Goal: Communication & Community: Answer question/provide support

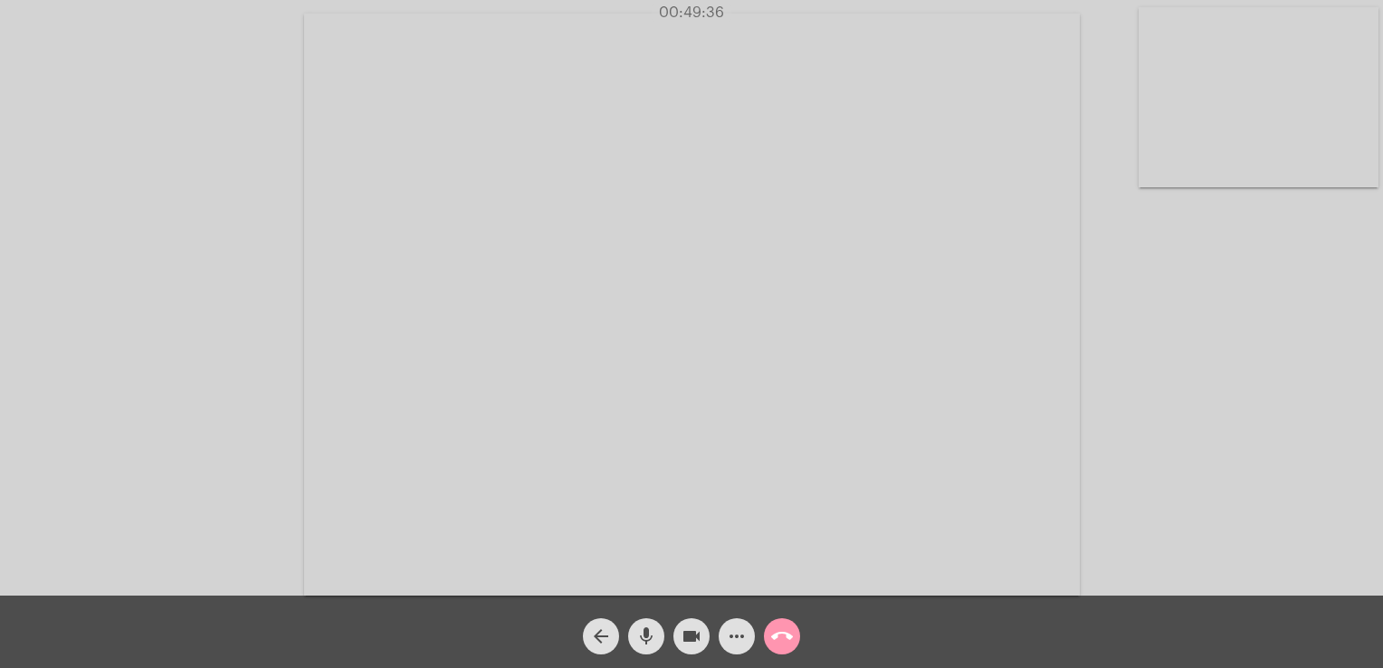
click at [770, 633] on button "call_end" at bounding box center [782, 636] width 36 height 36
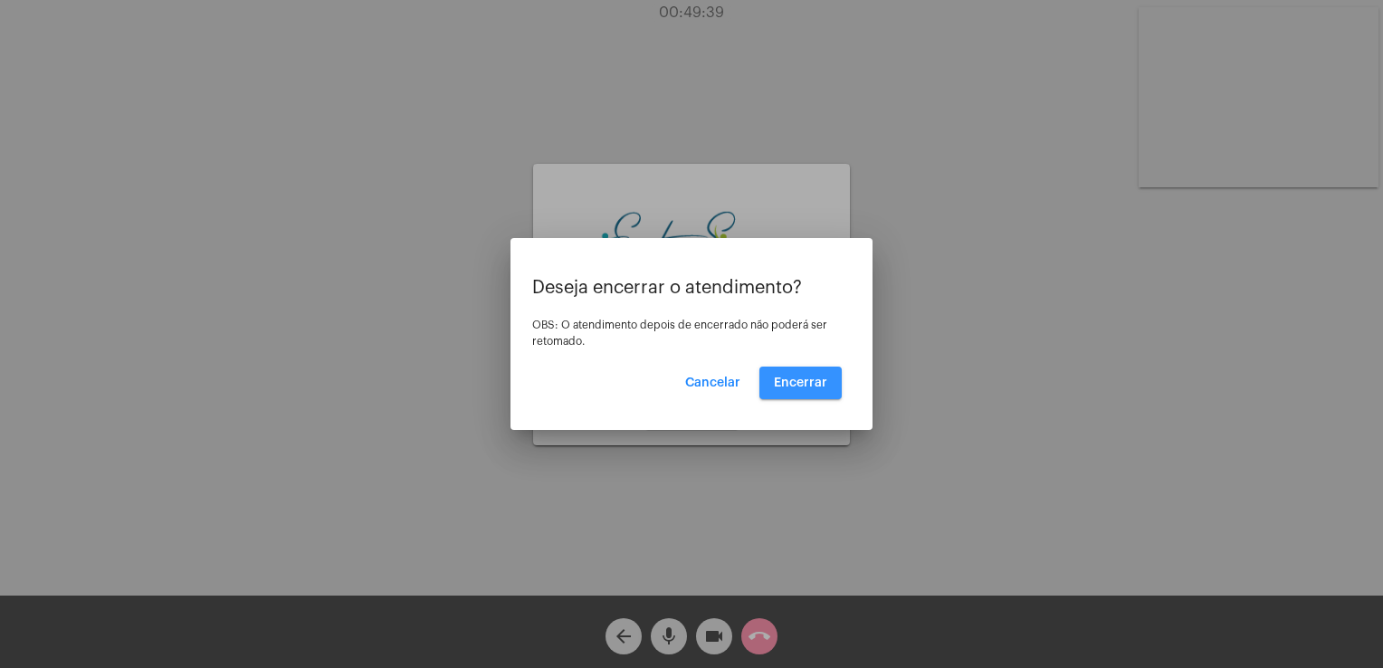
click at [811, 382] on span "Encerrar" at bounding box center [800, 383] width 53 height 13
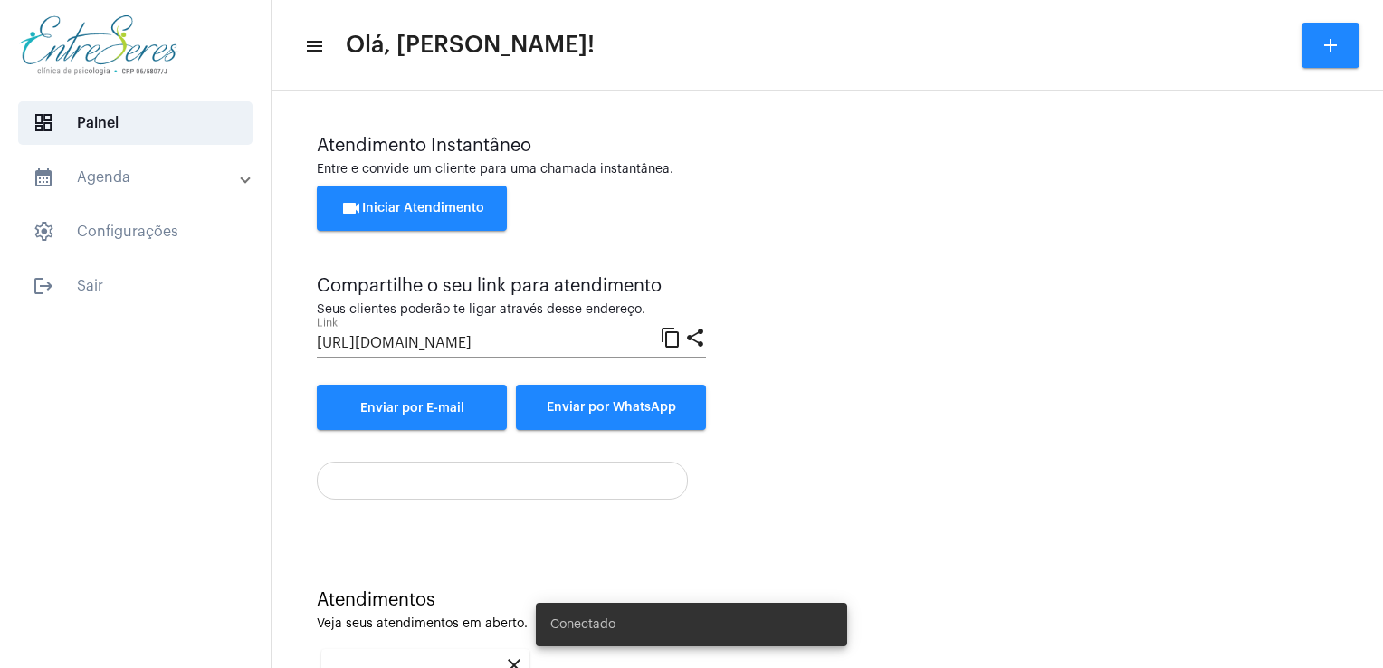
scroll to position [241, 0]
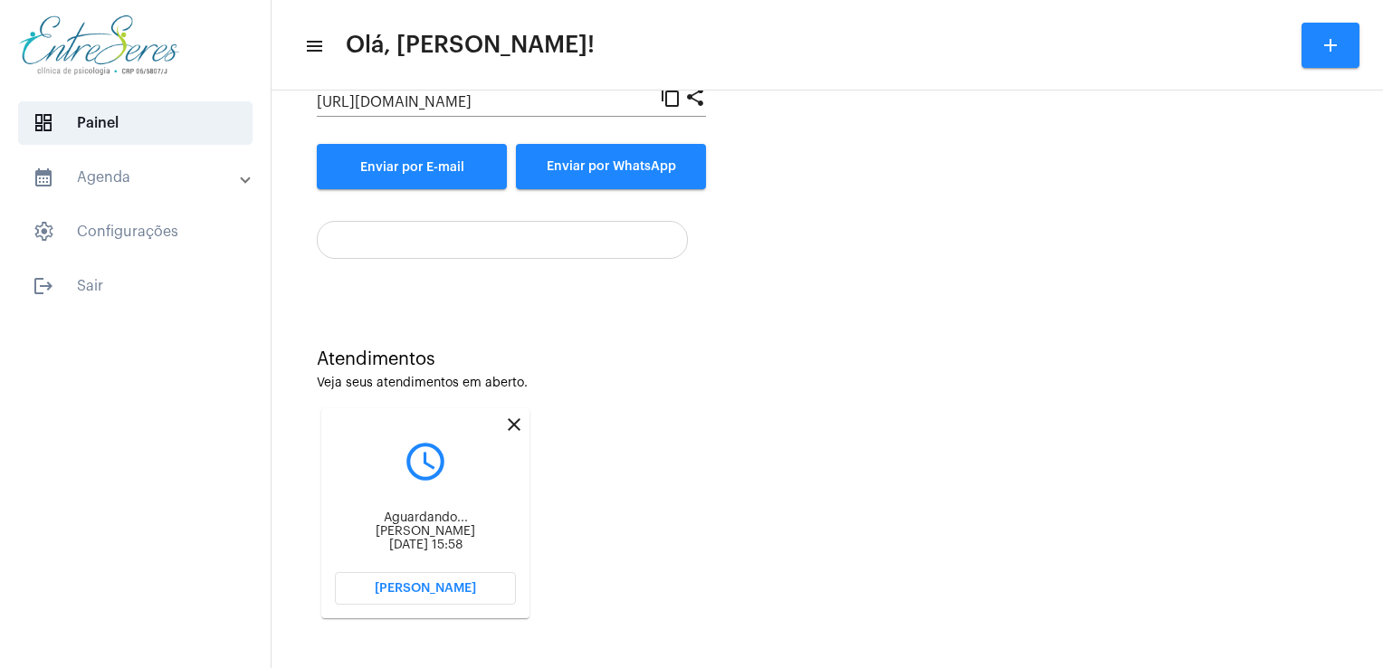
click at [392, 592] on span "Abrir Chamada" at bounding box center [425, 588] width 101 height 13
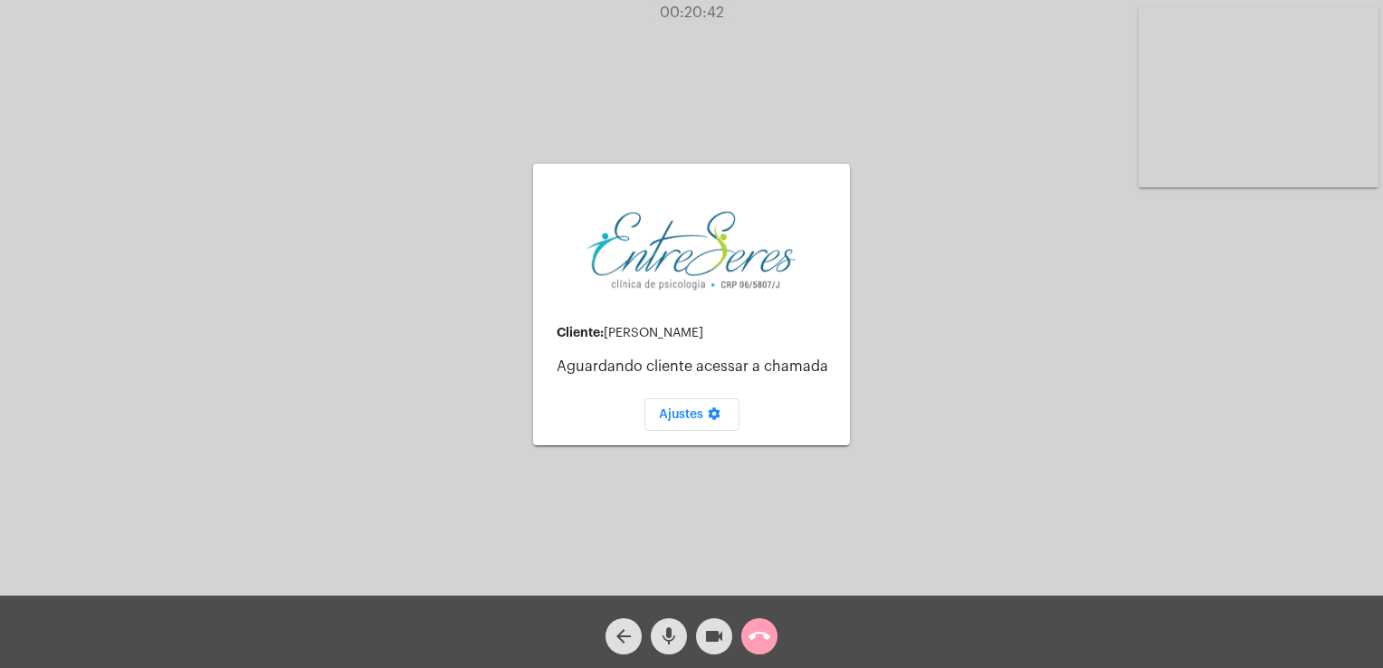
click at [760, 632] on mat-icon "call_end" at bounding box center [760, 636] width 22 height 22
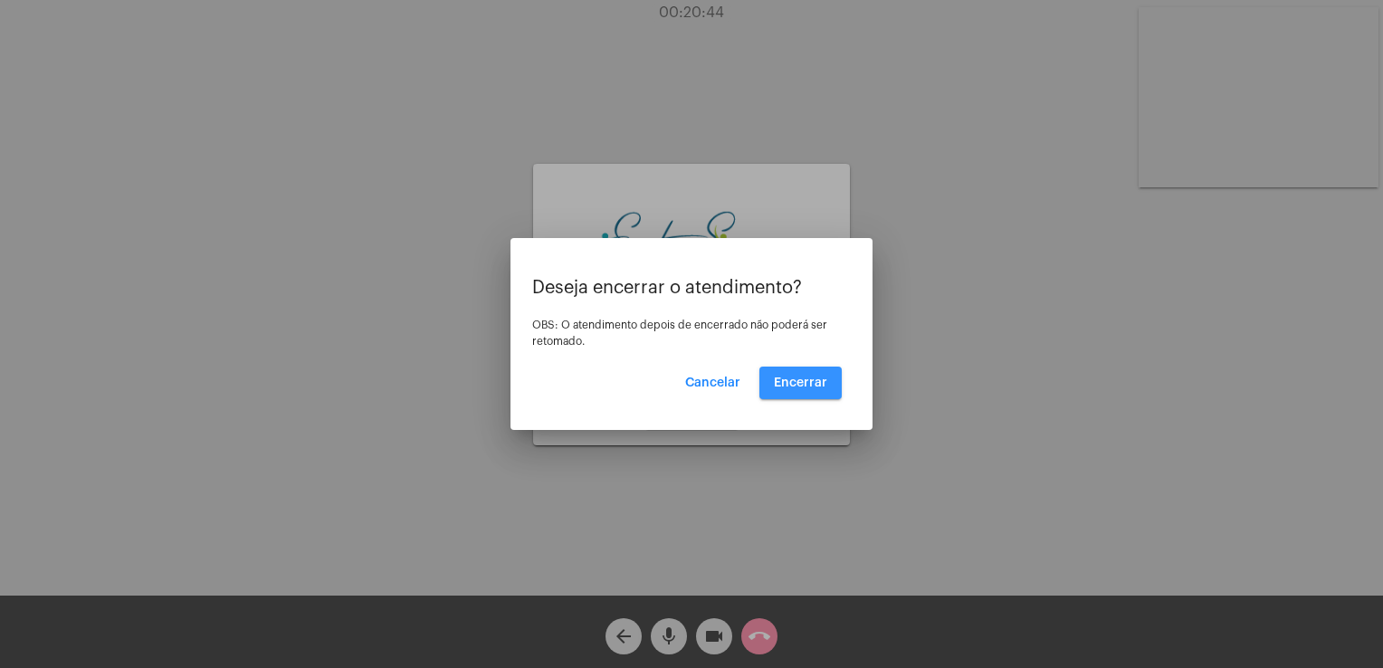
click at [816, 380] on span "Encerrar" at bounding box center [800, 383] width 53 height 13
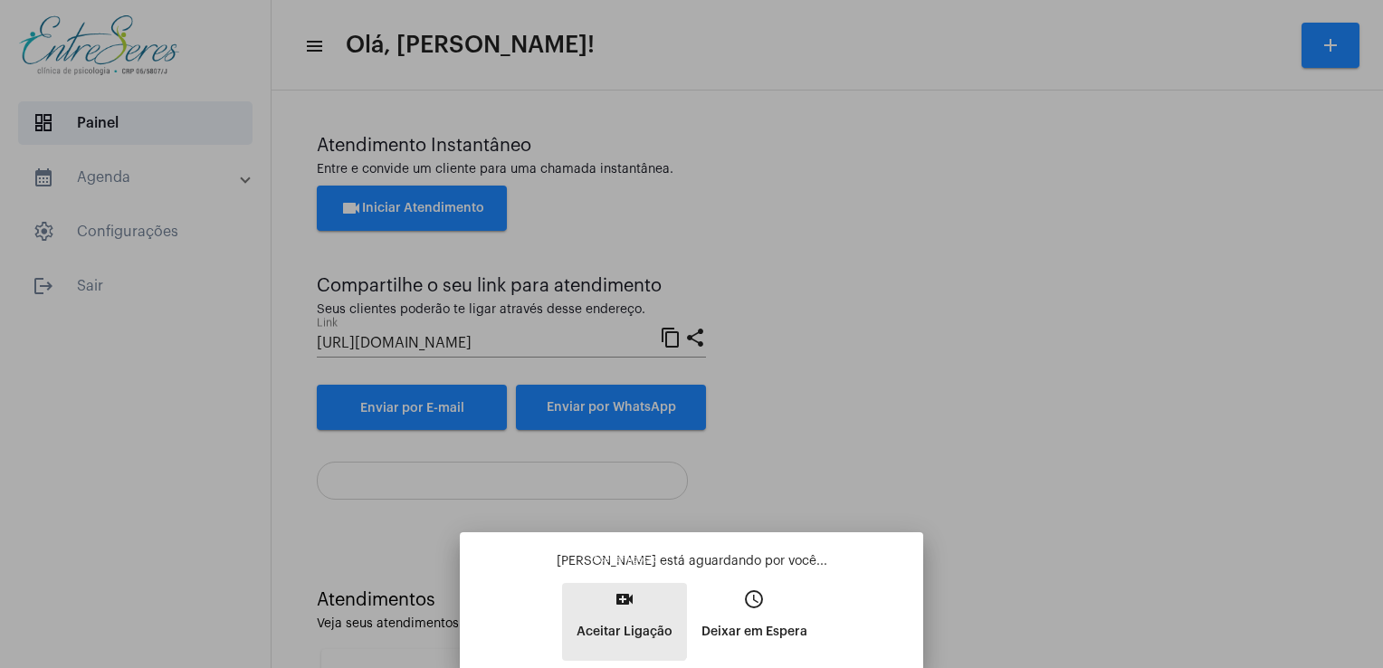
click at [611, 600] on button "video_call Aceitar Ligação" at bounding box center [624, 622] width 125 height 78
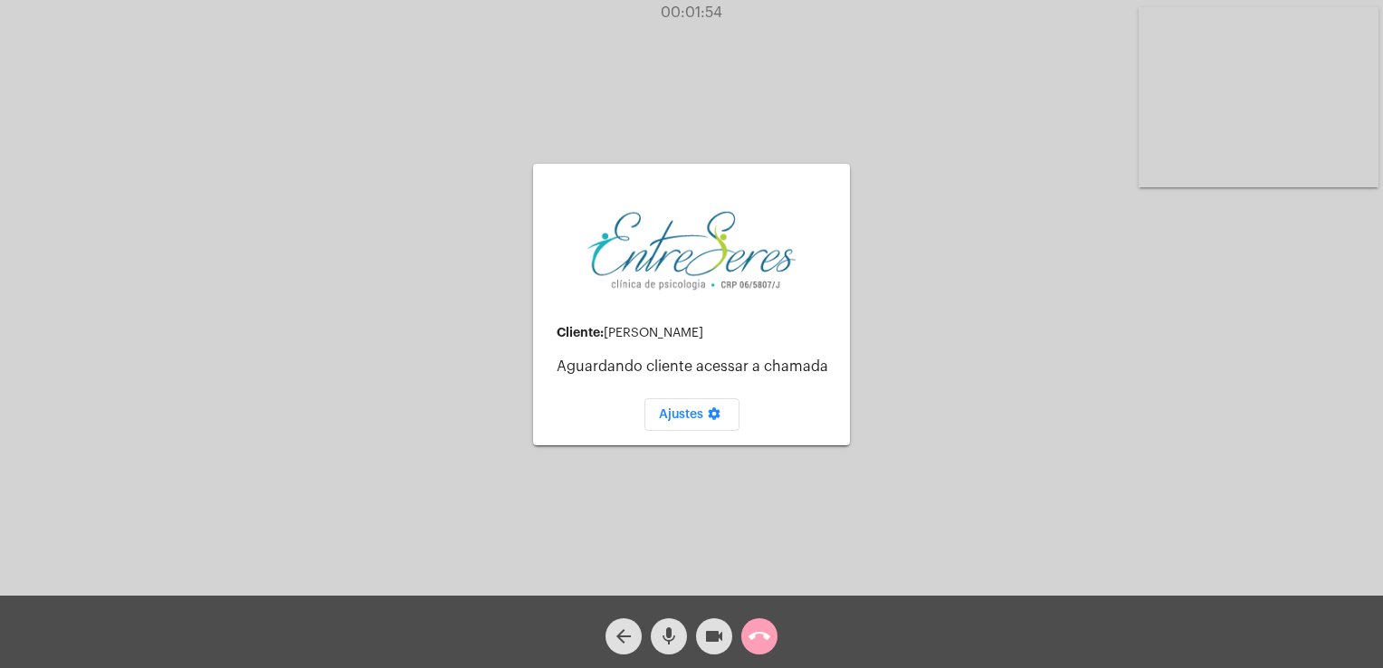
click at [750, 630] on mat-icon "call_end" at bounding box center [760, 636] width 22 height 22
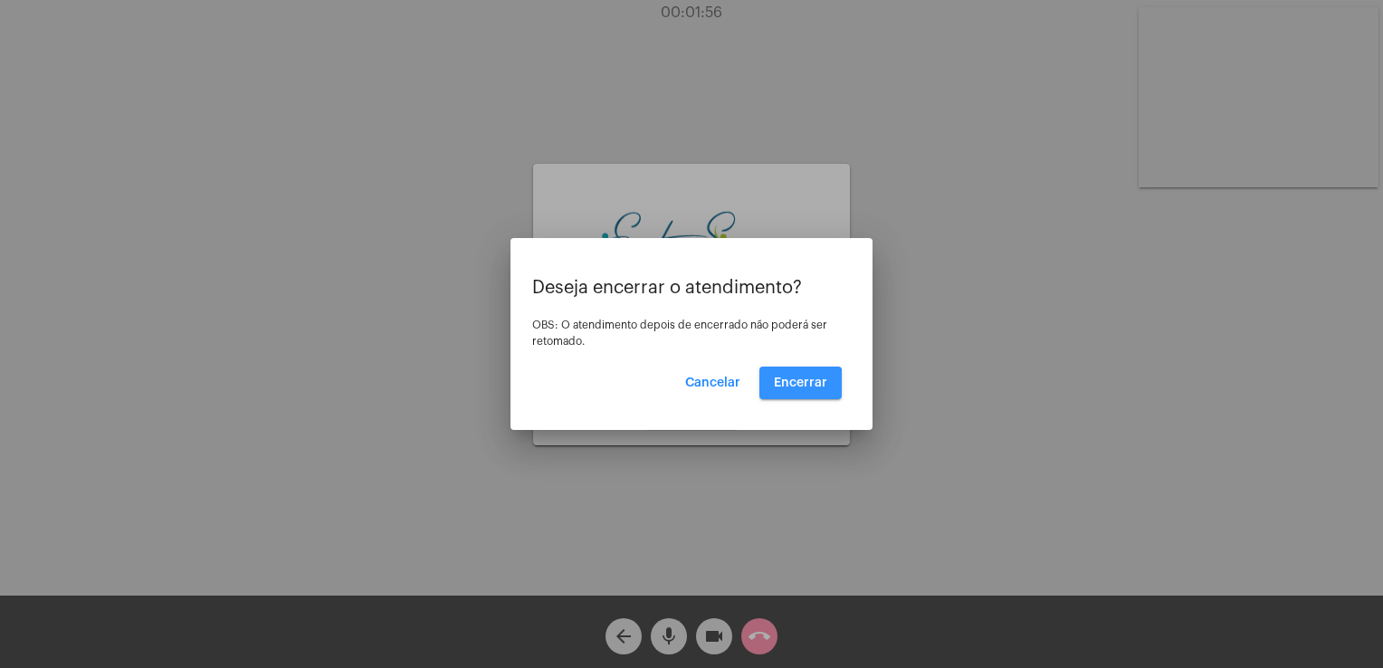
click at [791, 389] on button "Encerrar" at bounding box center [800, 383] width 82 height 33
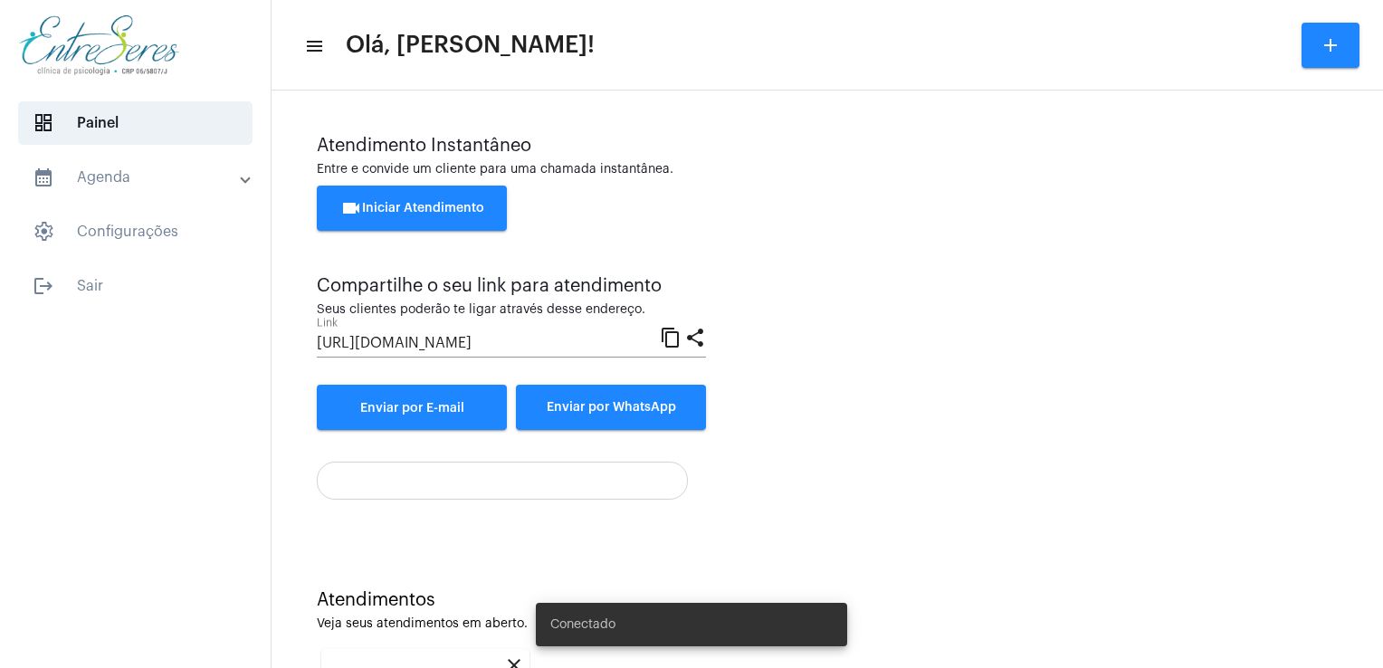
scroll to position [241, 0]
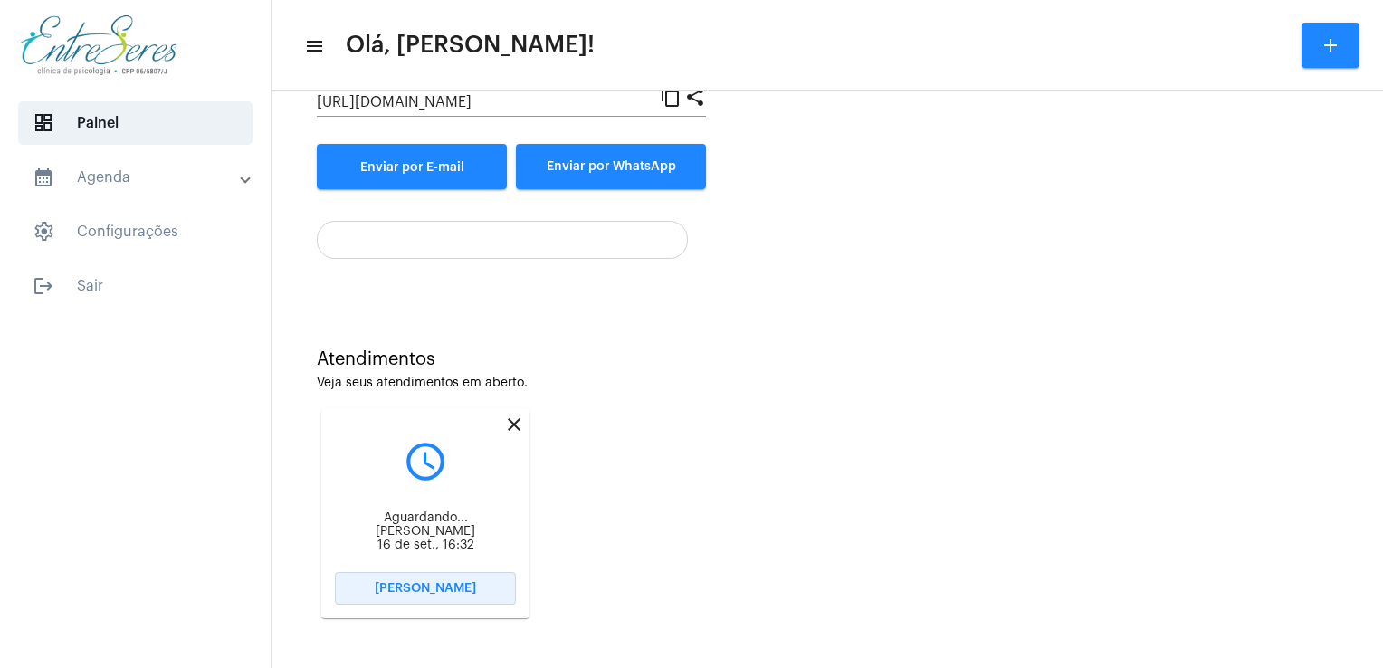
click at [454, 574] on button "[PERSON_NAME]" at bounding box center [425, 588] width 181 height 33
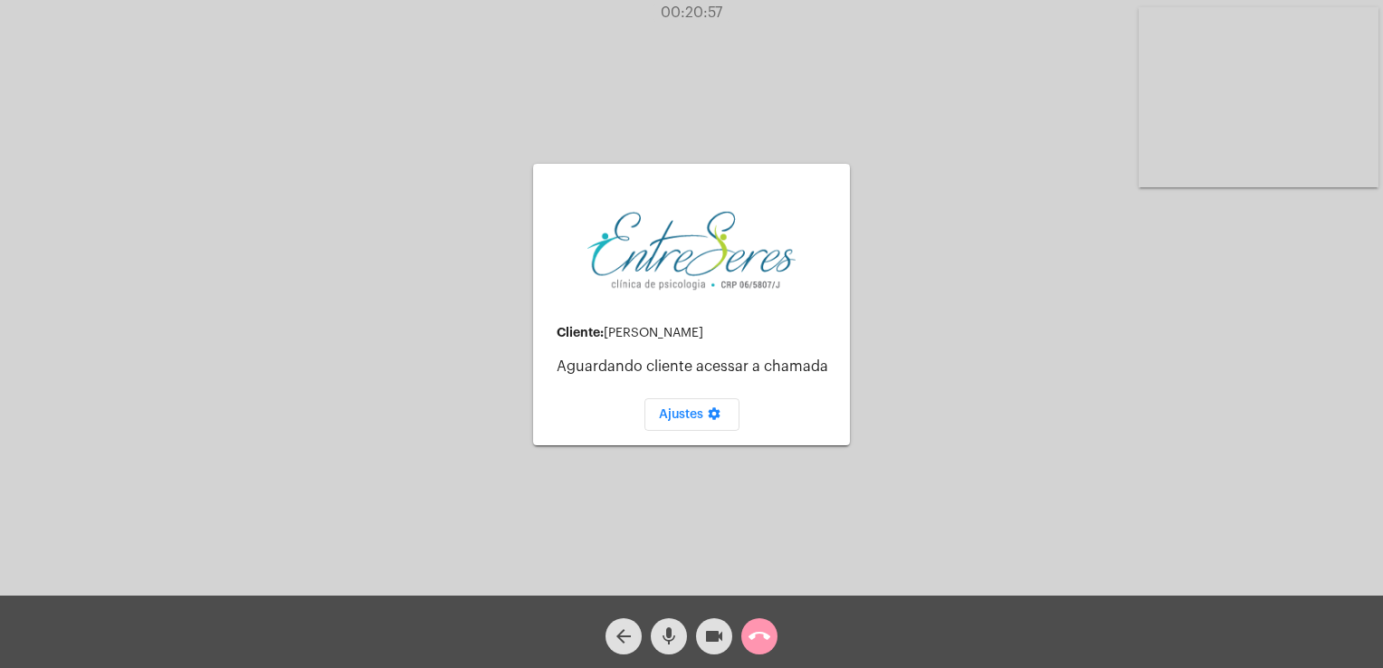
click at [781, 622] on div "call_end" at bounding box center [759, 631] width 45 height 45
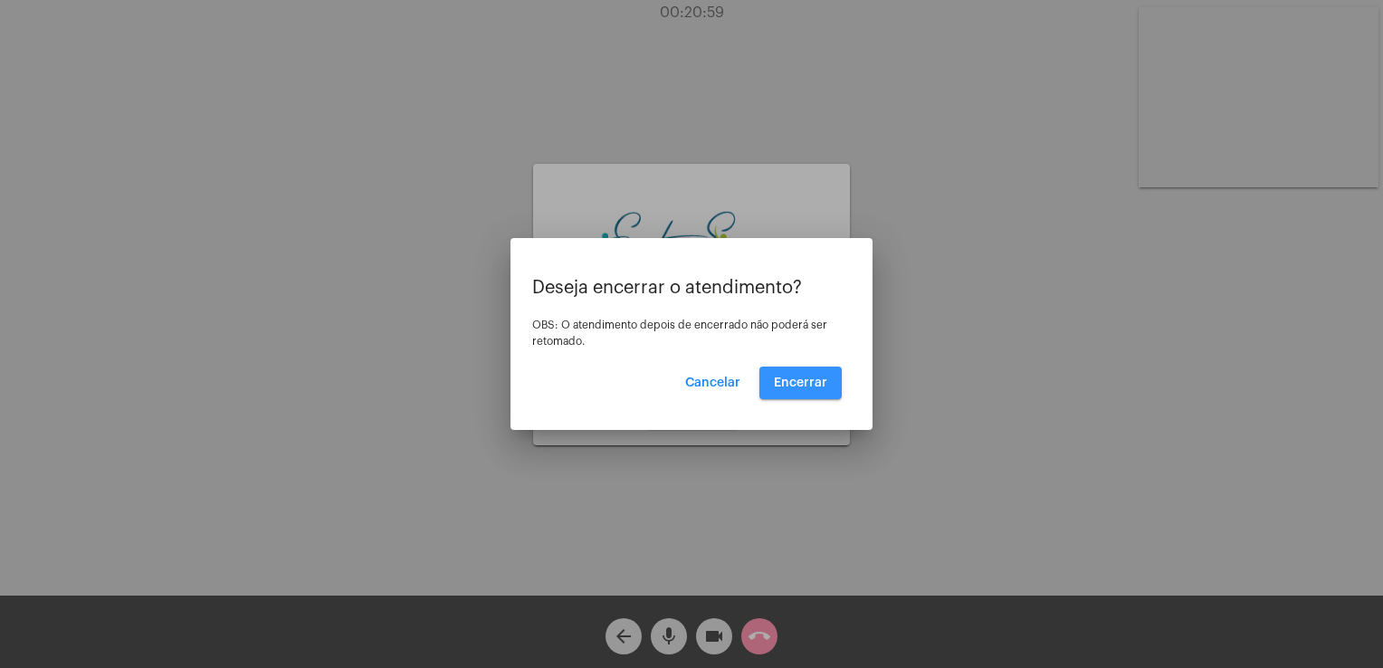
click at [816, 389] on button "Encerrar" at bounding box center [800, 383] width 82 height 33
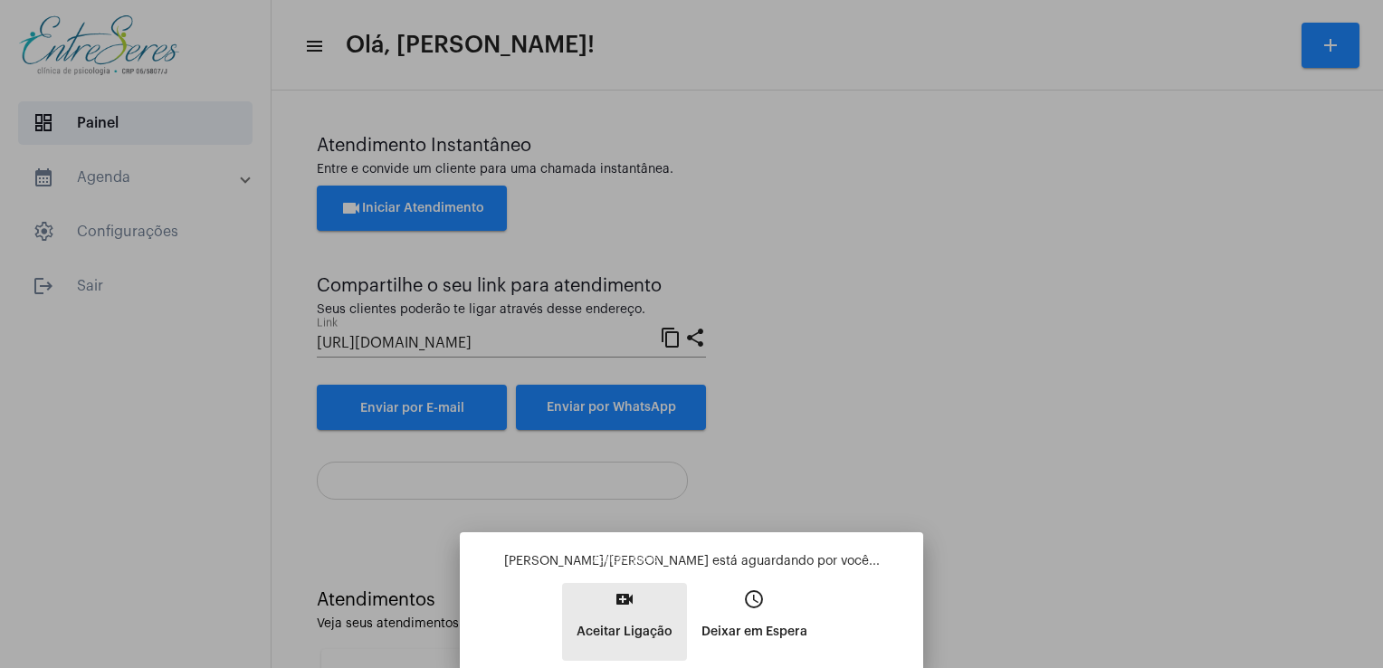
click at [644, 632] on p "Aceitar Ligação" at bounding box center [625, 632] width 96 height 33
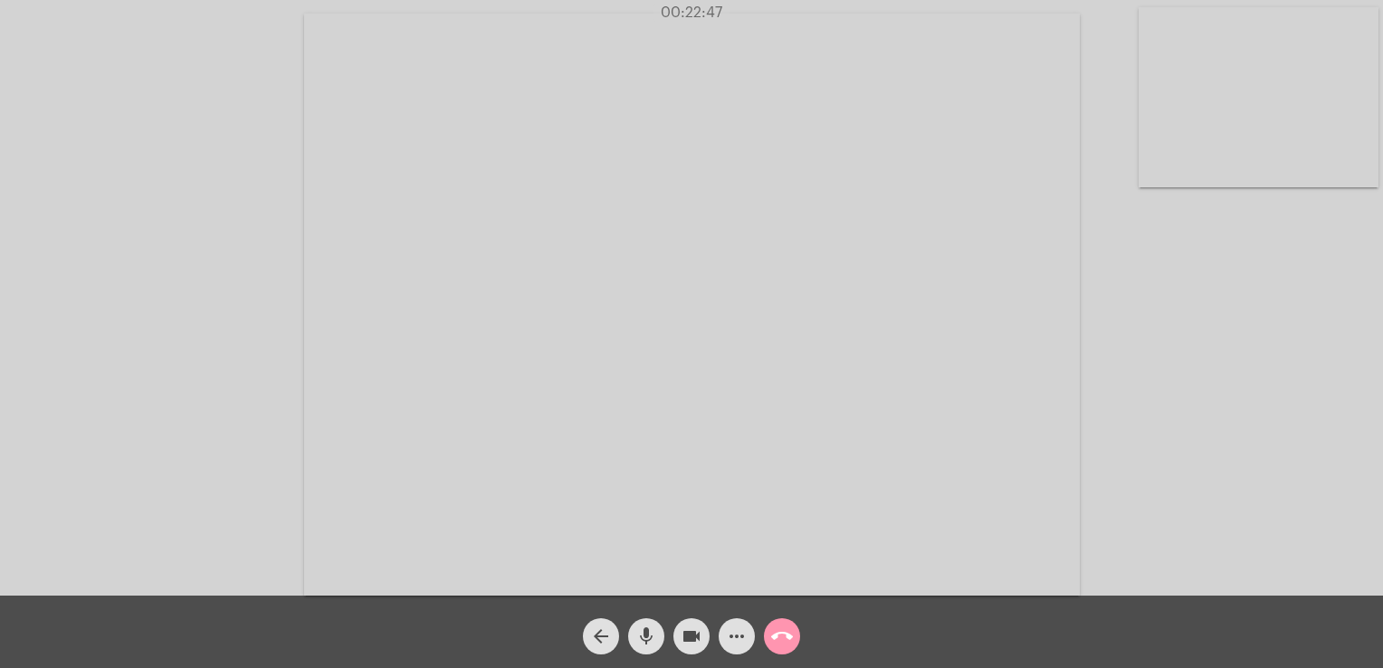
click at [1256, 129] on video at bounding box center [1259, 97] width 240 height 180
click at [270, 356] on video at bounding box center [242, 303] width 240 height 180
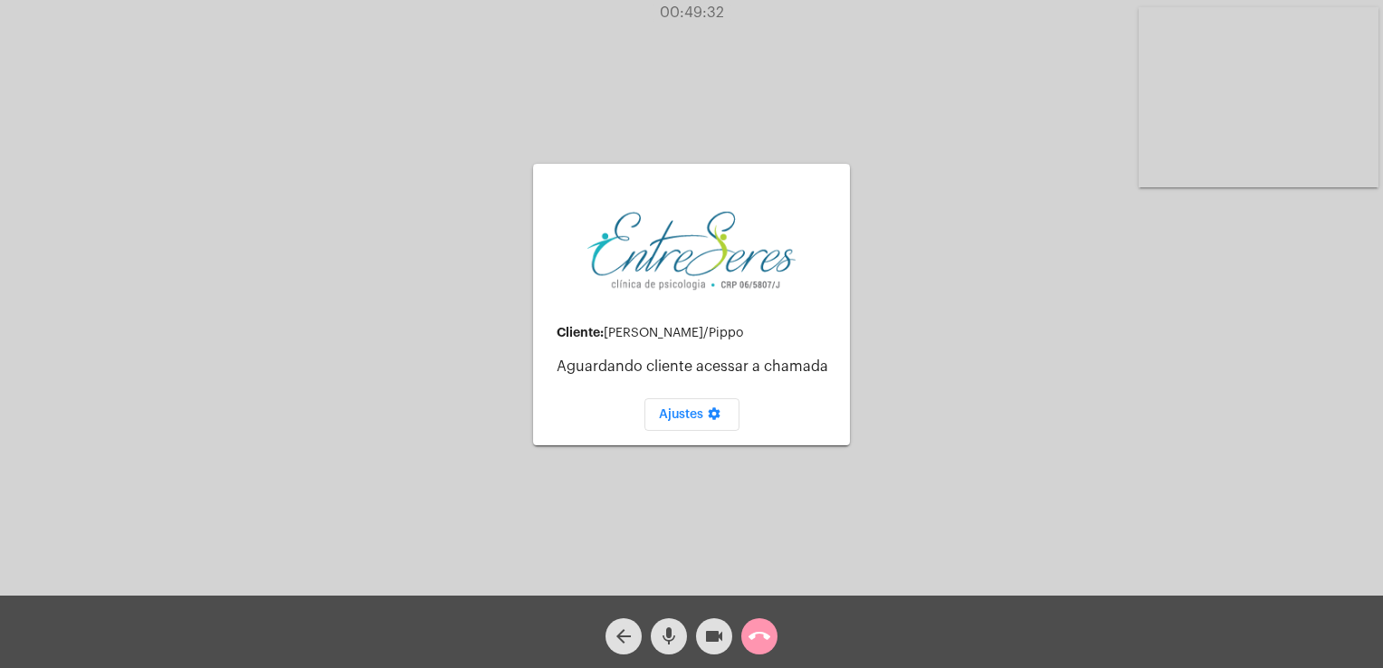
click at [791, 644] on div "arrow_back mic videocam call_end" at bounding box center [691, 632] width 1383 height 72
click at [771, 635] on button "call_end" at bounding box center [759, 636] width 36 height 36
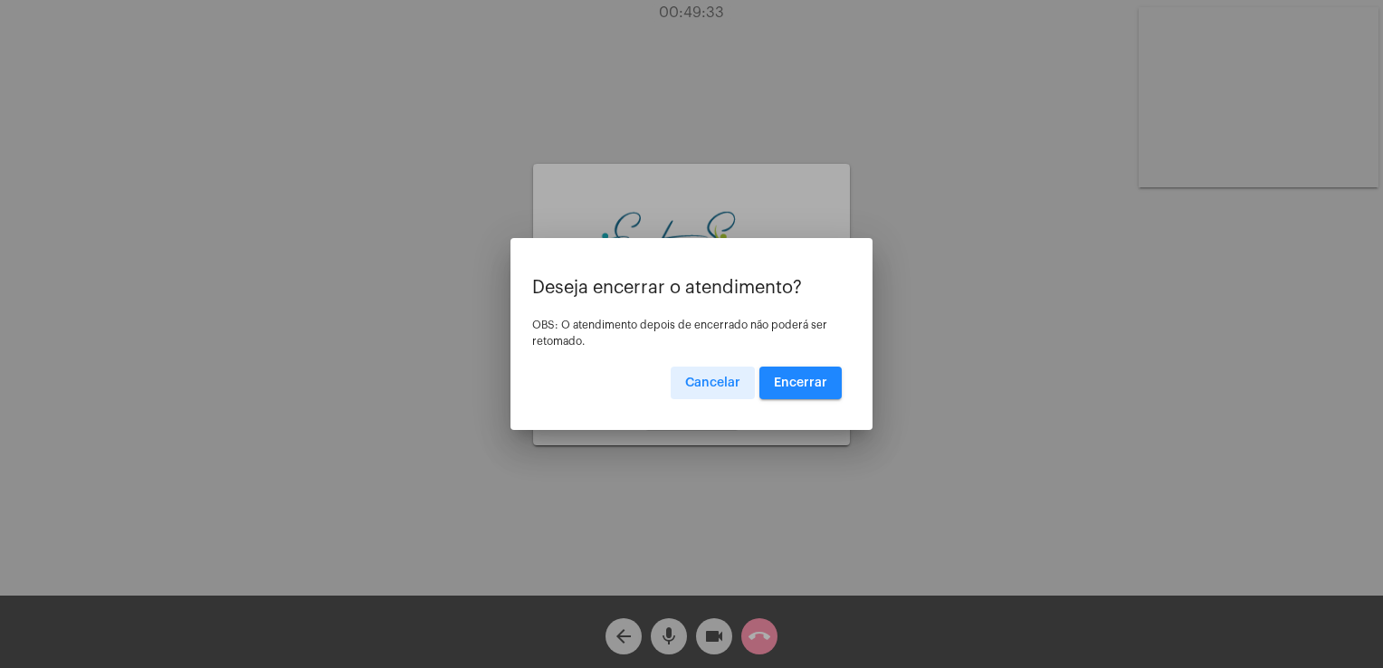
click at [814, 377] on span "Encerrar" at bounding box center [800, 383] width 53 height 13
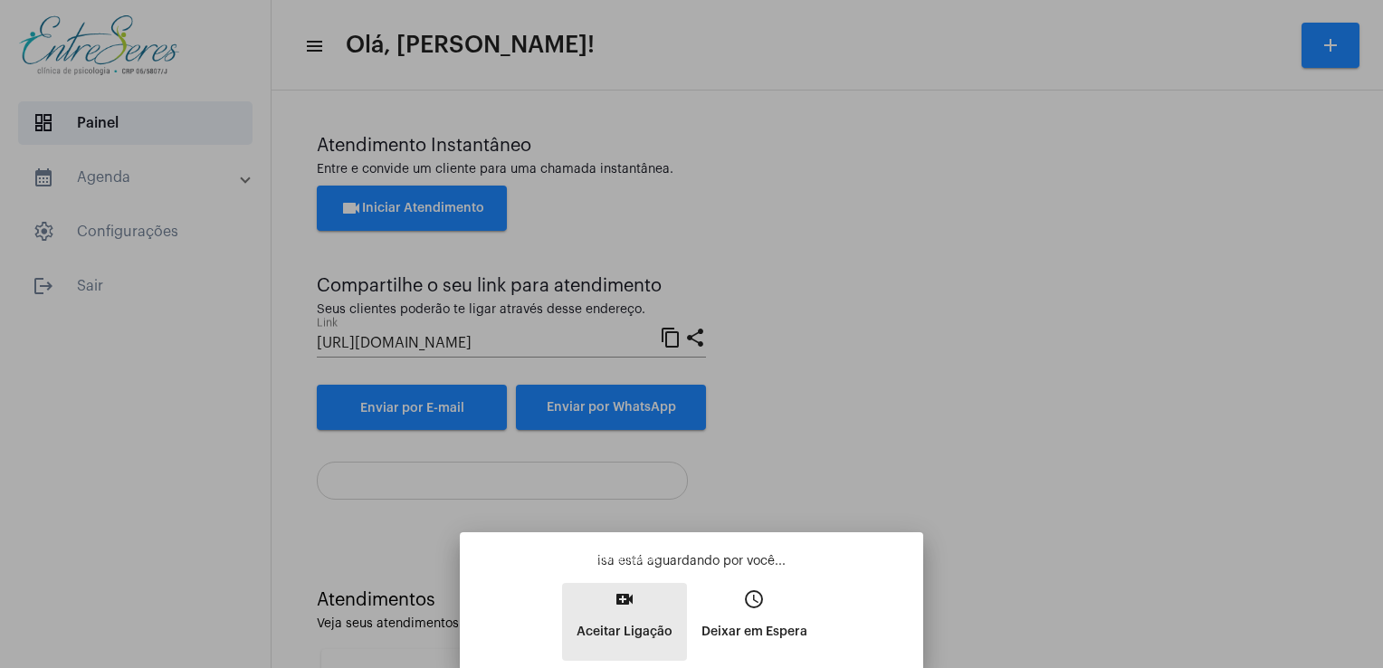
click at [629, 642] on p "Aceitar Ligação" at bounding box center [625, 632] width 96 height 33
